Goal: Find specific fact: Find specific fact

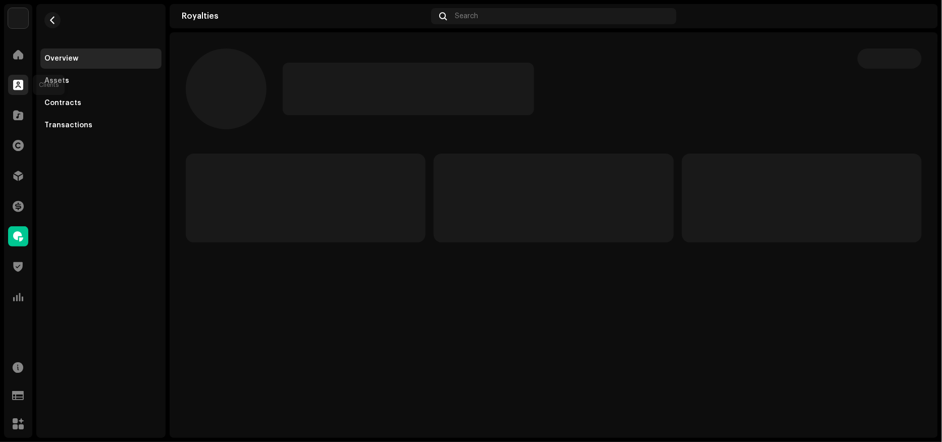
click at [18, 76] on div at bounding box center [18, 85] width 20 height 20
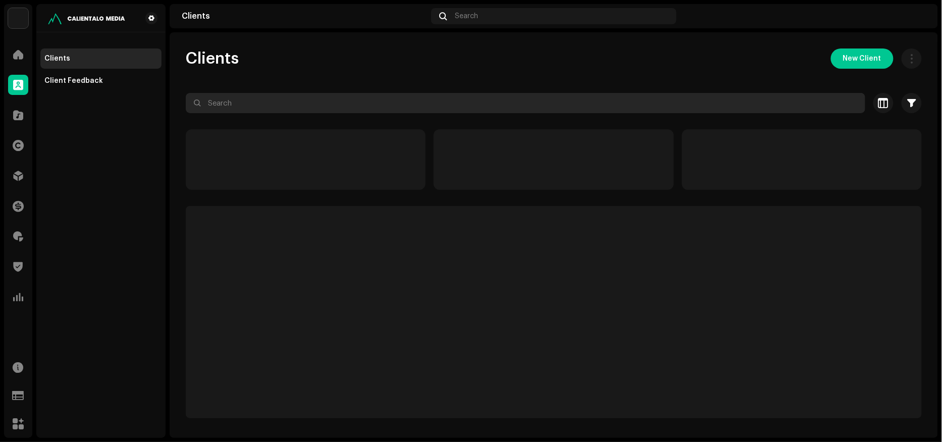
click at [248, 106] on input "text" at bounding box center [525, 103] width 679 height 20
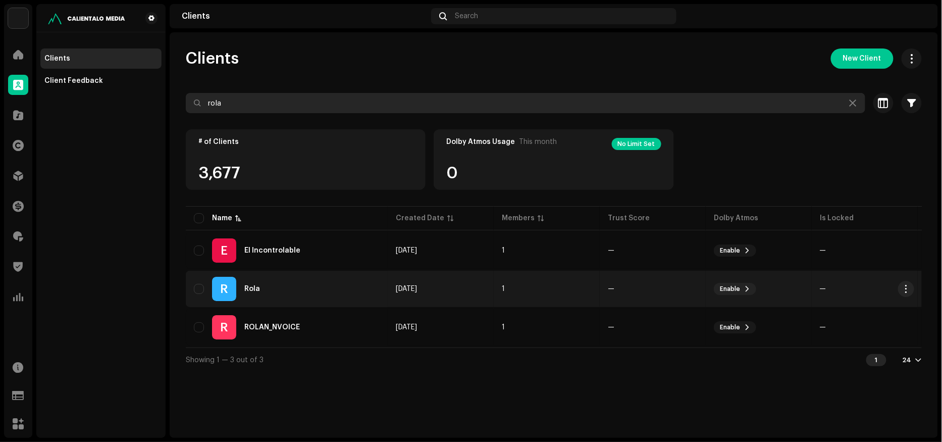
type input "rola"
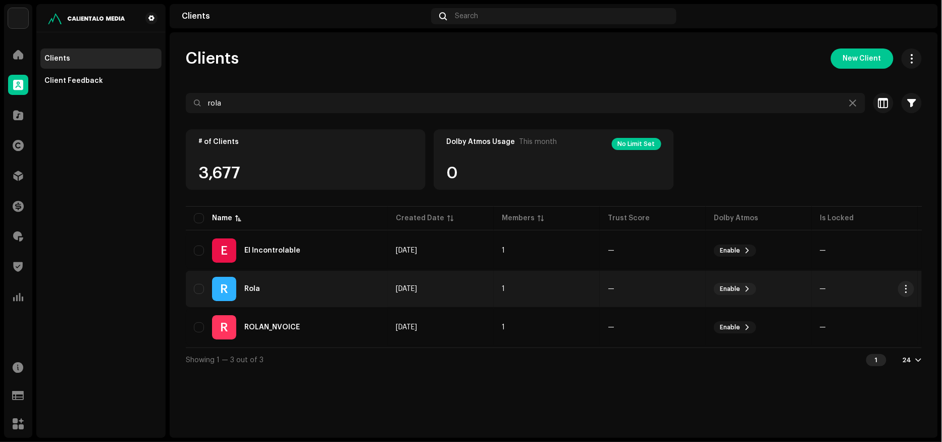
click at [309, 283] on div "R Rola" at bounding box center [287, 289] width 186 height 24
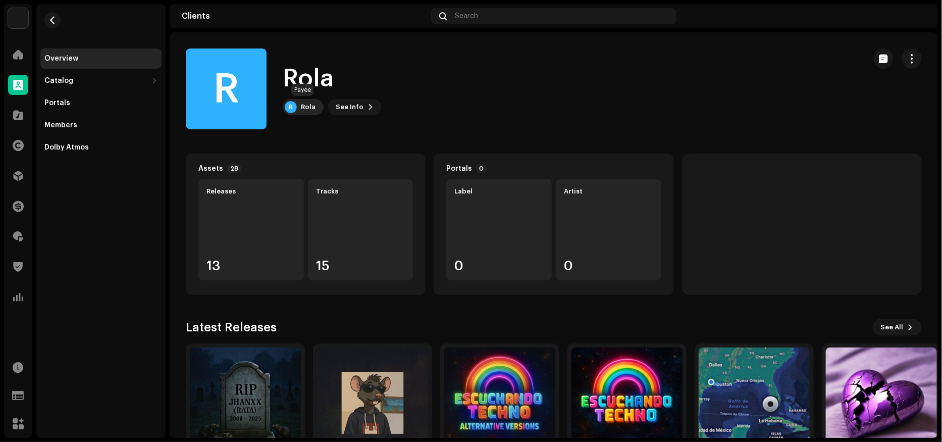
click at [307, 107] on div "Rola" at bounding box center [308, 107] width 15 height 8
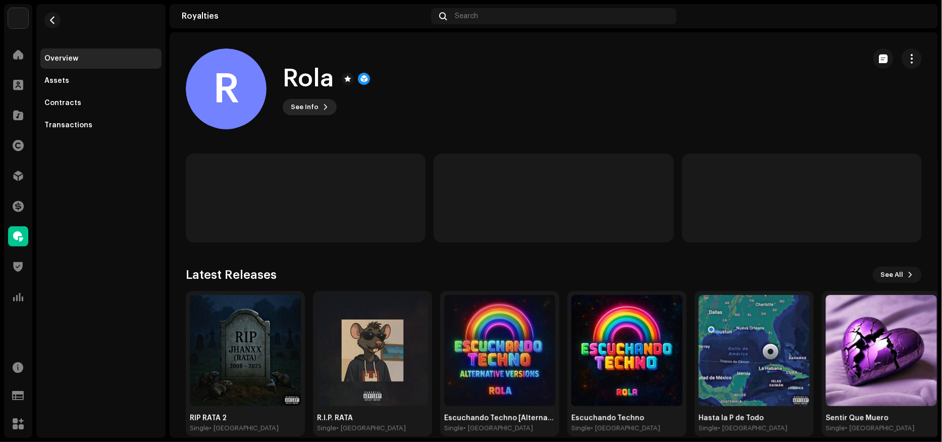
click at [310, 105] on span "See Info" at bounding box center [305, 107] width 28 height 20
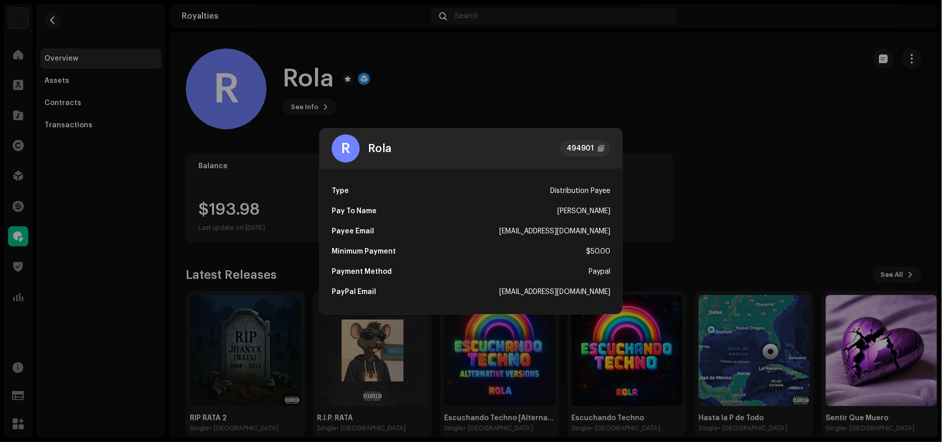
drag, startPoint x: 616, startPoint y: 210, endPoint x: 532, endPoint y: 210, distance: 83.8
click at [532, 210] on div "Type Distribution Payee Pay To Name [PERSON_NAME] Email [EMAIL_ADDRESS][DOMAIN_…" at bounding box center [470, 241] width 303 height 145
copy div "[PERSON_NAME]"
click at [600, 148] on div at bounding box center [600, 148] width 7 height 8
